Goal: Register for event/course

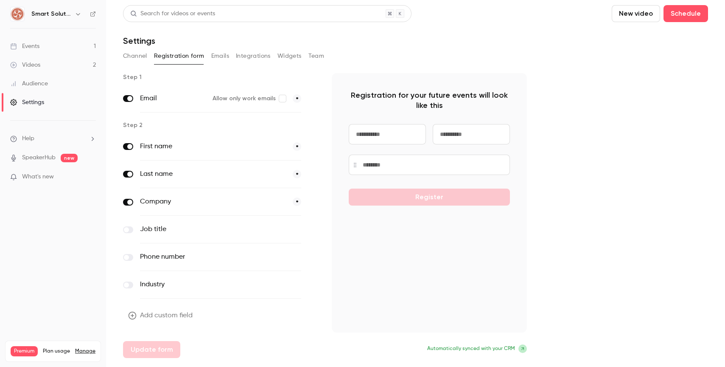
click at [31, 42] on div "Events" at bounding box center [24, 46] width 29 height 8
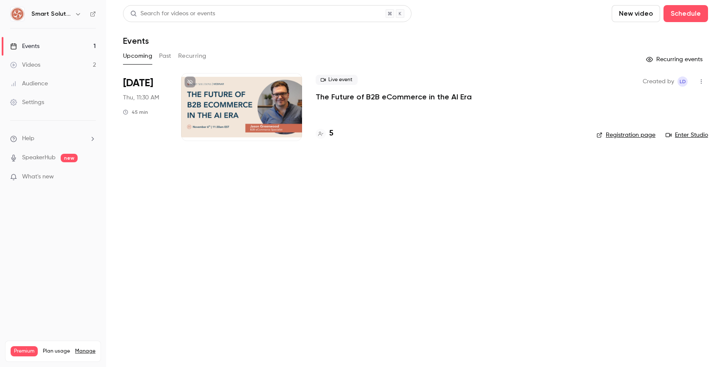
click at [332, 132] on h4 "5" at bounding box center [331, 133] width 4 height 11
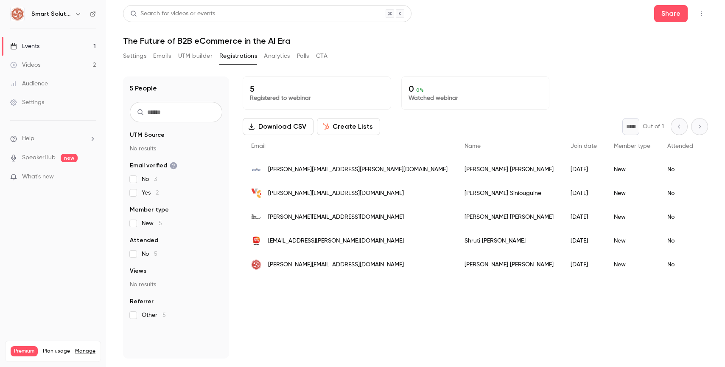
click at [42, 43] on link "Events 1" at bounding box center [53, 46] width 106 height 19
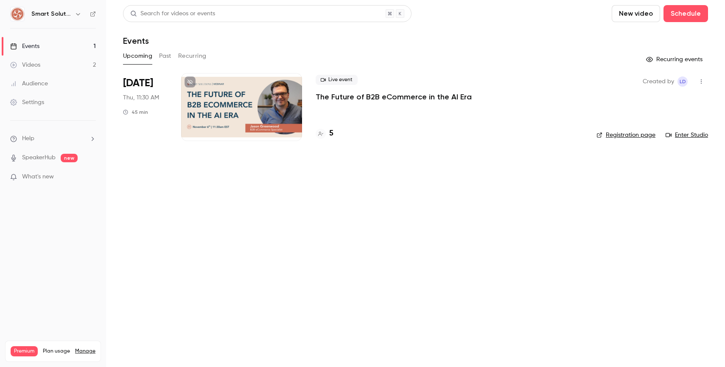
click at [705, 81] on button "button" at bounding box center [702, 82] width 14 height 14
click at [705, 81] on div at bounding box center [362, 183] width 725 height 367
click at [693, 134] on link "Enter Studio" at bounding box center [687, 135] width 42 height 8
